Goal: Task Accomplishment & Management: Manage account settings

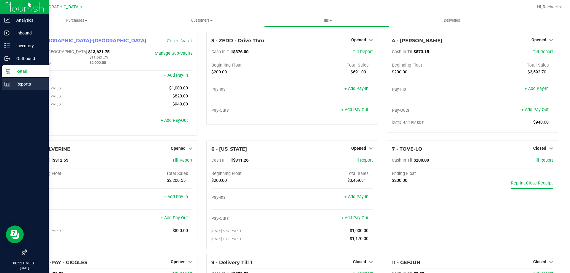
click at [29, 83] on p "Reports" at bounding box center [28, 83] width 36 height 7
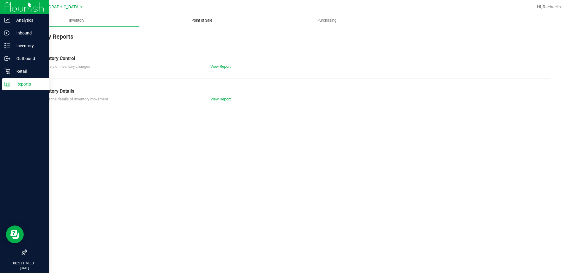
click at [200, 19] on span "Point of Sale" at bounding box center [201, 20] width 37 height 5
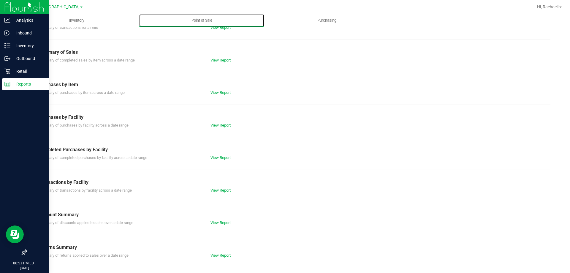
scroll to position [39, 0]
click at [223, 189] on link "View Report" at bounding box center [220, 189] width 20 height 4
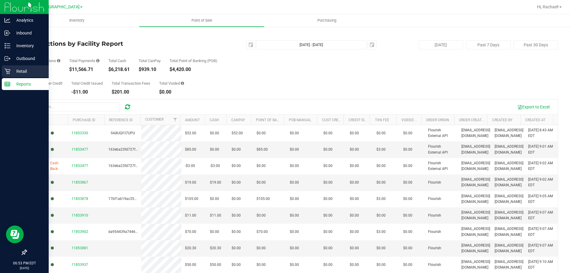
click at [22, 69] on p "Retail" at bounding box center [28, 71] width 36 height 7
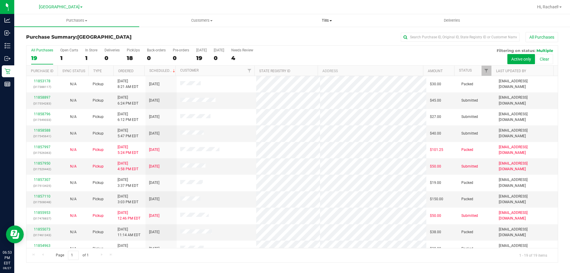
click at [284, 20] on span "Tills" at bounding box center [326, 20] width 124 height 5
click at [284, 34] on span "Manage tills" at bounding box center [284, 35] width 40 height 5
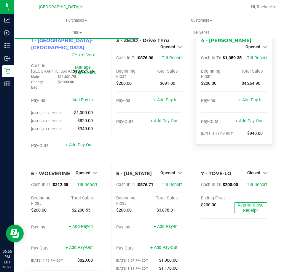
click at [242, 119] on link "+ Add Pay-Out" at bounding box center [249, 121] width 27 height 5
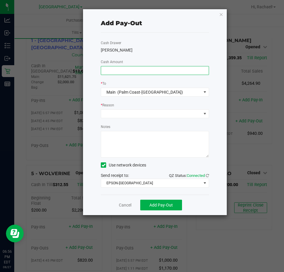
click at [122, 67] on input at bounding box center [155, 70] width 108 height 8
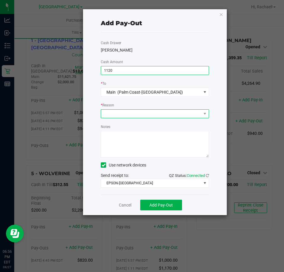
type input "$1,120.00"
click at [157, 114] on span at bounding box center [151, 114] width 100 height 8
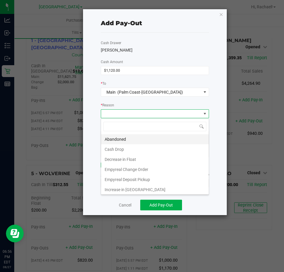
scroll to position [9, 108]
click at [110, 148] on li "Cash Drop" at bounding box center [155, 149] width 108 height 10
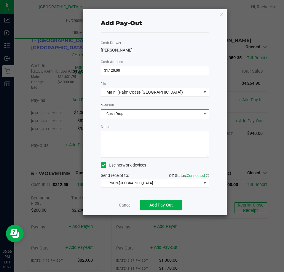
click at [110, 143] on textarea "Notes" at bounding box center [155, 144] width 108 height 27
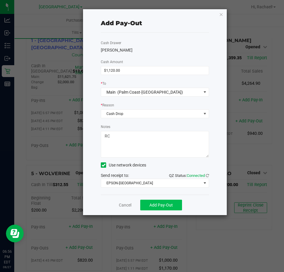
type textarea "RC"
click at [150, 206] on span "Add Pay-Out" at bounding box center [161, 205] width 23 height 5
click at [122, 205] on link "Dismiss" at bounding box center [123, 205] width 14 height 6
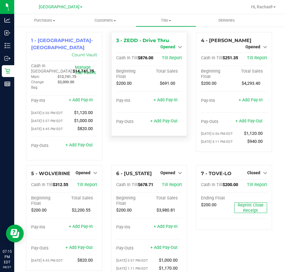
click at [174, 49] on link "Opened" at bounding box center [171, 46] width 22 height 5
click at [165, 52] on link "Close Till" at bounding box center [169, 52] width 16 height 5
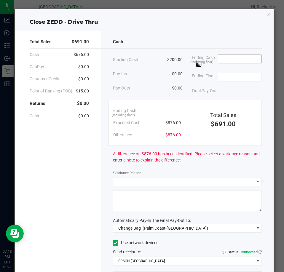
drag, startPoint x: 231, startPoint y: 60, endPoint x: 220, endPoint y: 57, distance: 11.6
click at [231, 60] on input at bounding box center [240, 59] width 44 height 8
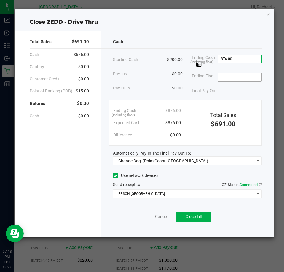
type input "$876.00"
click at [255, 79] on input at bounding box center [240, 77] width 44 height 8
type input "$200.00"
click at [222, 92] on div "Final Pay-Out $676.00" at bounding box center [227, 91] width 70 height 12
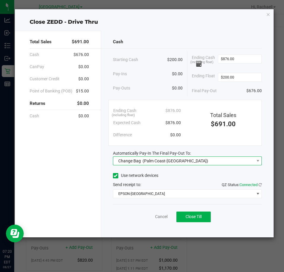
click at [182, 163] on span "Change Bag (Palm Coast-Vault)" at bounding box center [183, 161] width 141 height 8
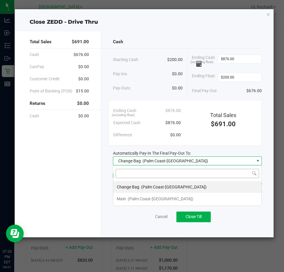
scroll to position [9, 149]
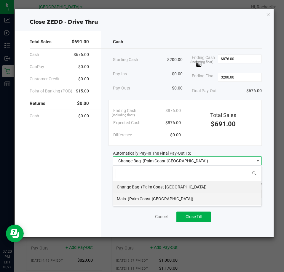
click at [142, 198] on span "(Palm Coast-Vault)" at bounding box center [161, 199] width 66 height 5
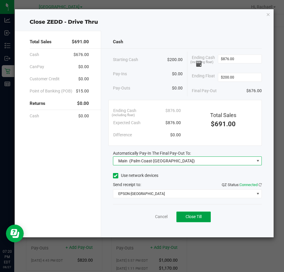
click at [187, 218] on span "Close Till" at bounding box center [194, 216] width 16 height 5
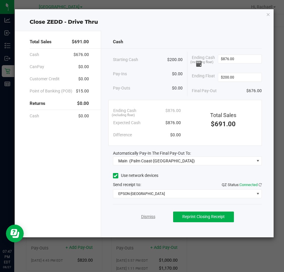
click at [146, 215] on link "Dismiss" at bounding box center [148, 217] width 14 height 6
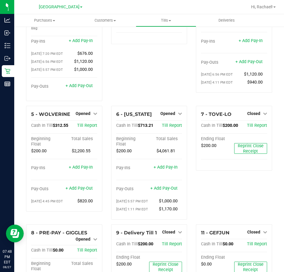
scroll to position [89, 0]
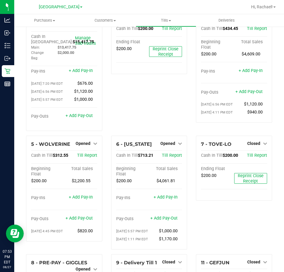
scroll to position [30, 0]
click at [88, 141] on span "Opened" at bounding box center [83, 143] width 15 height 5
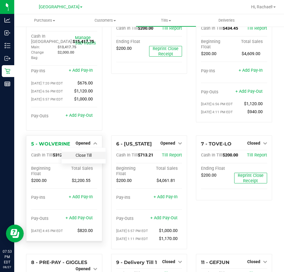
click at [82, 153] on link "Close Till" at bounding box center [84, 155] width 16 height 5
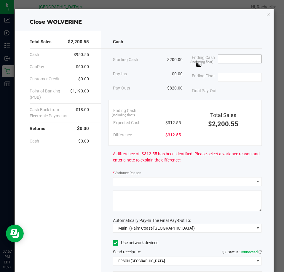
click at [224, 61] on input at bounding box center [240, 59] width 44 height 8
click at [228, 61] on input at bounding box center [240, 59] width 44 height 8
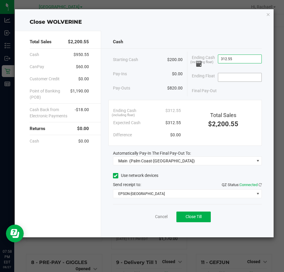
type input "$312.55"
click at [233, 77] on input at bounding box center [240, 77] width 44 height 8
type input "$200.00"
click at [230, 91] on div "Final Pay-Out $112.55" at bounding box center [227, 91] width 70 height 12
click at [181, 216] on button "Close Till" at bounding box center [194, 217] width 34 height 11
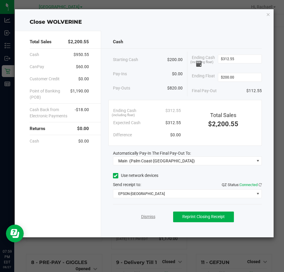
click at [145, 217] on link "Dismiss" at bounding box center [148, 217] width 14 height 6
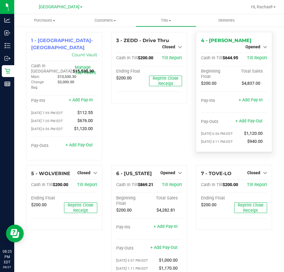
click at [252, 43] on div "Opened" at bounding box center [257, 46] width 22 height 7
click at [248, 44] on span "Opened" at bounding box center [253, 46] width 15 height 5
click at [246, 52] on link "Close Till" at bounding box center [254, 52] width 16 height 5
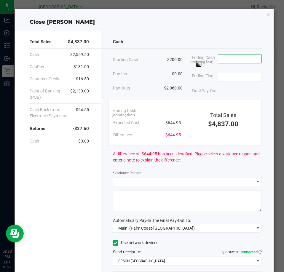
click at [228, 58] on input at bounding box center [240, 59] width 44 height 8
type input "$652.85"
click at [222, 79] on input at bounding box center [240, 77] width 44 height 8
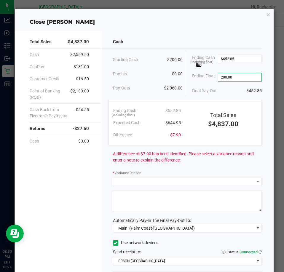
type input "$200.00"
click at [220, 89] on div "Final Pay-Out $452.85" at bounding box center [227, 91] width 70 height 12
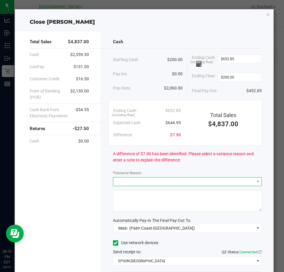
click at [159, 182] on span at bounding box center [183, 182] width 141 height 8
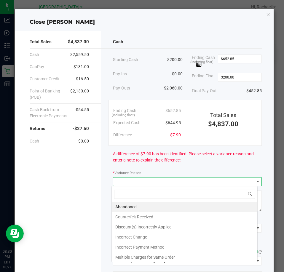
scroll to position [9, 147]
click at [128, 206] on li "Abandoned" at bounding box center [185, 207] width 146 height 10
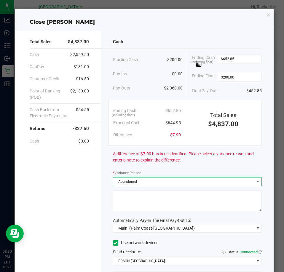
click at [128, 203] on textarea at bounding box center [187, 201] width 149 height 21
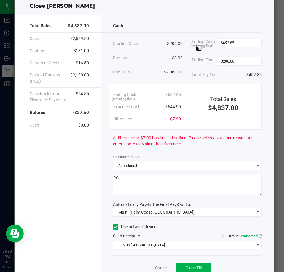
scroll to position [30, 0]
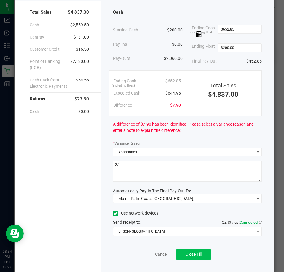
type textarea "RC"
click at [189, 251] on button "Close Till" at bounding box center [194, 254] width 34 height 11
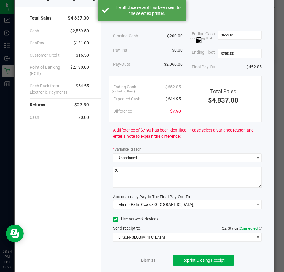
scroll to position [42, 0]
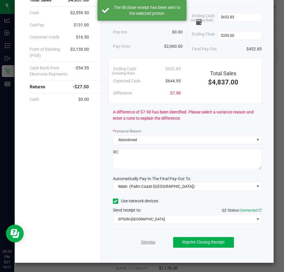
click at [144, 241] on link "Dismiss" at bounding box center [148, 242] width 14 height 6
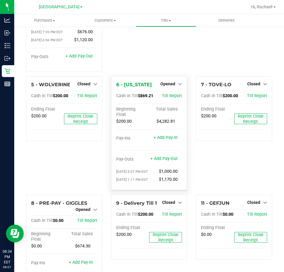
scroll to position [122, 0]
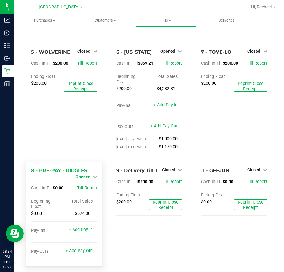
click at [85, 175] on span "Opened" at bounding box center [83, 177] width 15 height 5
click at [83, 180] on link "Close Till" at bounding box center [84, 182] width 16 height 5
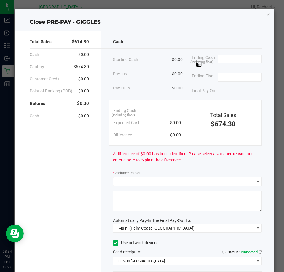
click at [222, 62] on input at bounding box center [240, 59] width 44 height 8
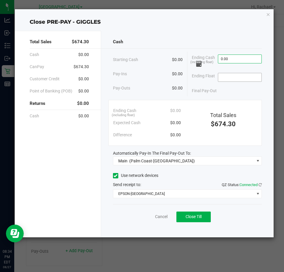
type input "$0.00"
click at [235, 77] on input at bounding box center [240, 77] width 44 height 8
type input "$0.00"
click at [225, 93] on div "Final Pay-Out $0.00" at bounding box center [227, 91] width 70 height 12
drag, startPoint x: 193, startPoint y: 217, endPoint x: 1, endPoint y: 164, distance: 199.8
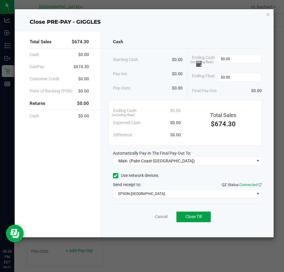
click at [191, 212] on button "Close Till" at bounding box center [194, 217] width 34 height 11
click at [155, 216] on div "Dismiss Reprint Closing Receipt" at bounding box center [187, 215] width 149 height 23
click at [152, 217] on link "Dismiss" at bounding box center [148, 217] width 14 height 6
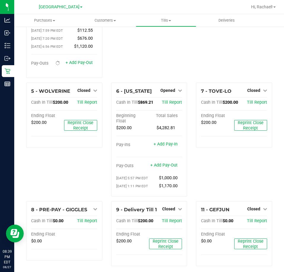
scroll to position [89, 0]
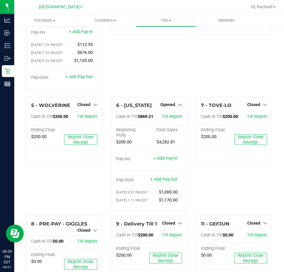
scroll to position [89, 0]
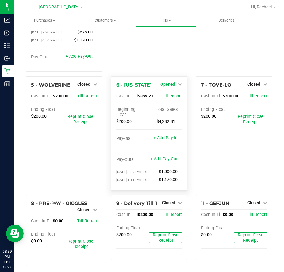
click at [169, 82] on span "Opened" at bounding box center [167, 84] width 15 height 5
click at [165, 94] on link "Close Till" at bounding box center [169, 96] width 16 height 5
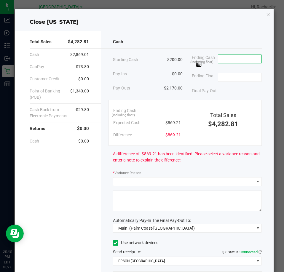
click at [231, 58] on input at bounding box center [240, 59] width 44 height 8
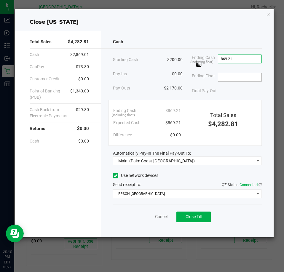
type input "$869.21"
click at [243, 74] on input at bounding box center [240, 77] width 44 height 8
type input "$200.00"
click at [242, 85] on div "Final Pay-Out $669.21" at bounding box center [227, 91] width 70 height 12
click at [194, 215] on span "Close Till" at bounding box center [194, 216] width 16 height 5
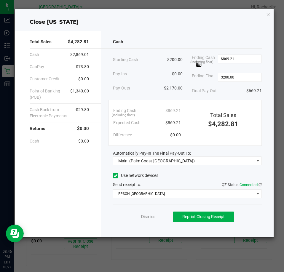
click at [146, 213] on div "Dismiss Reprint Closing Receipt" at bounding box center [187, 215] width 149 height 23
click at [148, 220] on div "Dismiss Reprint Closing Receipt" at bounding box center [187, 215] width 149 height 23
click at [145, 217] on link "Dismiss" at bounding box center [148, 217] width 14 height 6
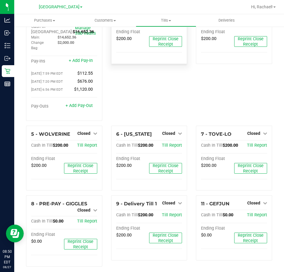
scroll to position [0, 0]
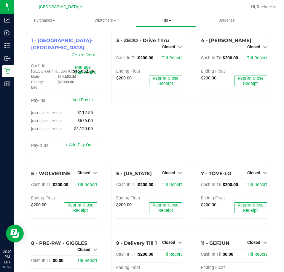
click at [166, 18] on span "Tills" at bounding box center [166, 20] width 60 height 5
click at [155, 41] on span "Reconcile e-payments" at bounding box center [165, 42] width 59 height 5
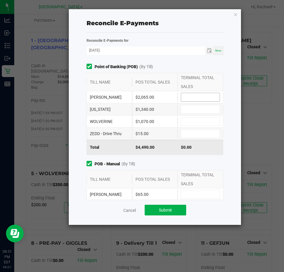
click at [185, 96] on input at bounding box center [200, 97] width 39 height 8
type input "$2,065.00"
type input "$1,340.00"
type input "$1,070.00"
type input "$15.00"
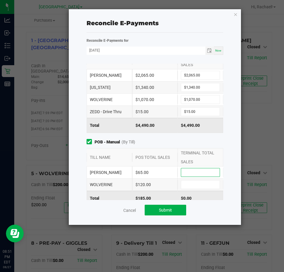
scroll to position [59, 0]
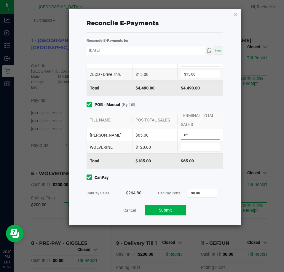
type input "$65.00"
type input "$120.00"
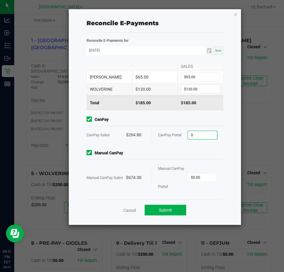
scroll to position [118, 0]
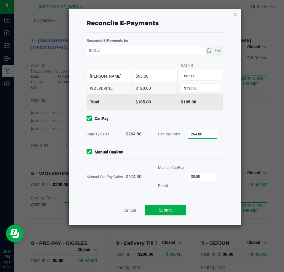
type input "$264.80"
type input "$674.30"
click at [166, 208] on span "Submit" at bounding box center [165, 210] width 13 height 5
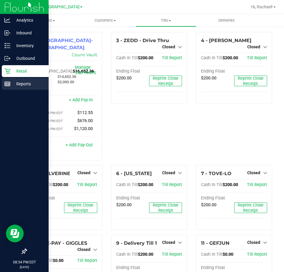
click at [17, 84] on p "Reports" at bounding box center [28, 83] width 36 height 7
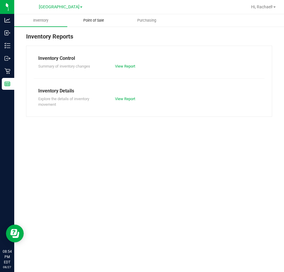
click at [99, 23] on uib-tab-heading "Point of Sale" at bounding box center [94, 21] width 53 height 12
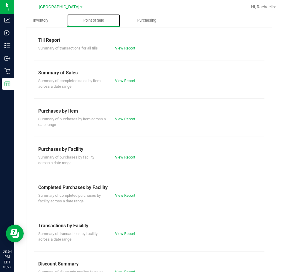
scroll to position [80, 0]
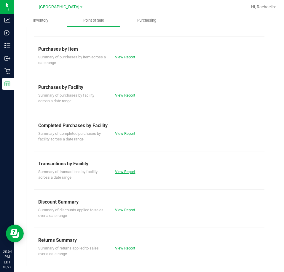
click at [126, 173] on link "View Report" at bounding box center [125, 172] width 20 height 4
